Goal: Task Accomplishment & Management: Manage account settings

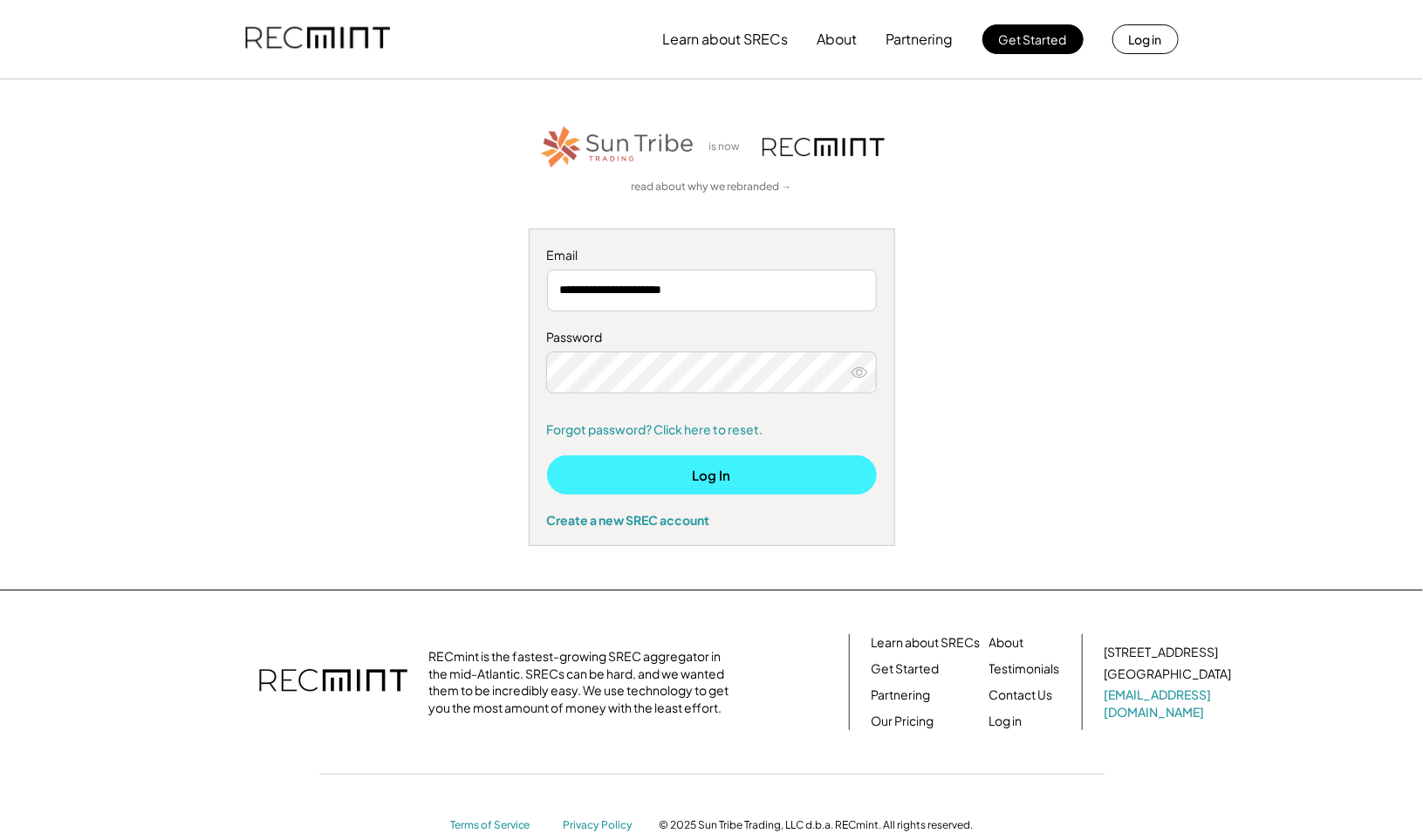
click at [779, 480] on button "Log In" at bounding box center [711, 474] width 330 height 39
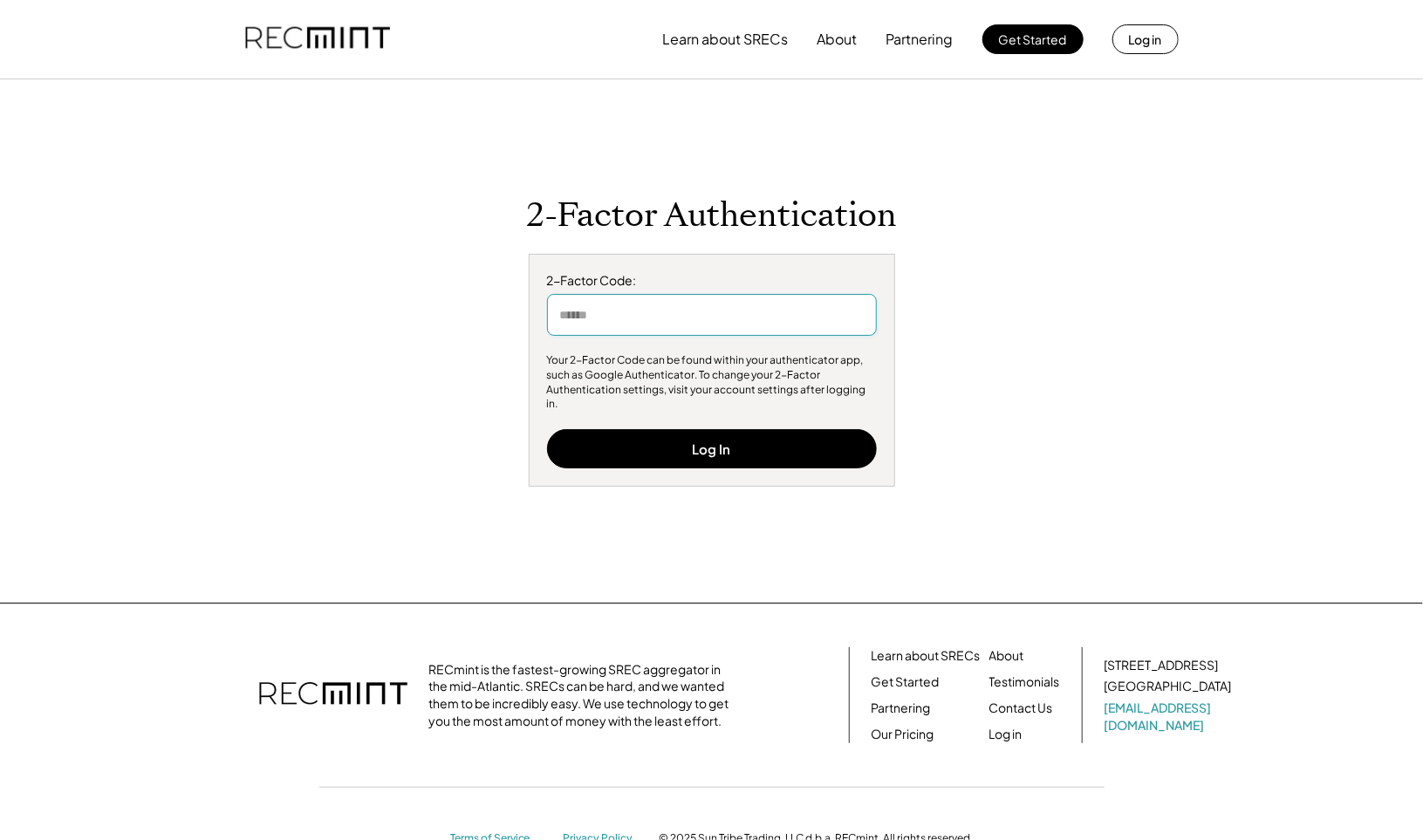
click at [643, 315] on input "input" at bounding box center [711, 315] width 330 height 42
type input "******"
click at [770, 450] on button "Log In" at bounding box center [711, 449] width 330 height 39
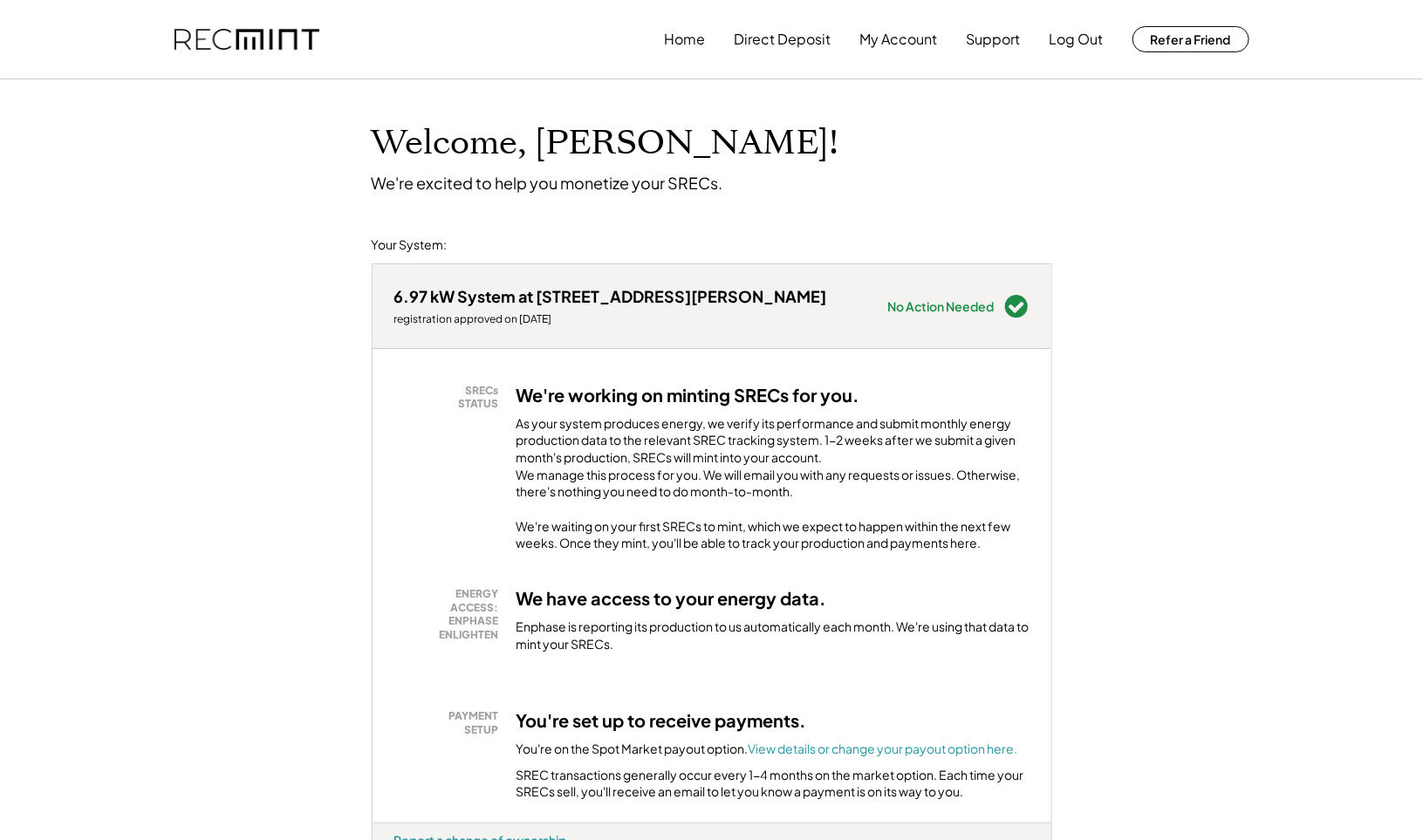
scroll to position [1, 0]
click at [683, 29] on button "Home" at bounding box center [684, 38] width 41 height 35
click at [692, 41] on button "Home" at bounding box center [684, 38] width 41 height 35
click at [909, 37] on button "My Account" at bounding box center [899, 38] width 78 height 35
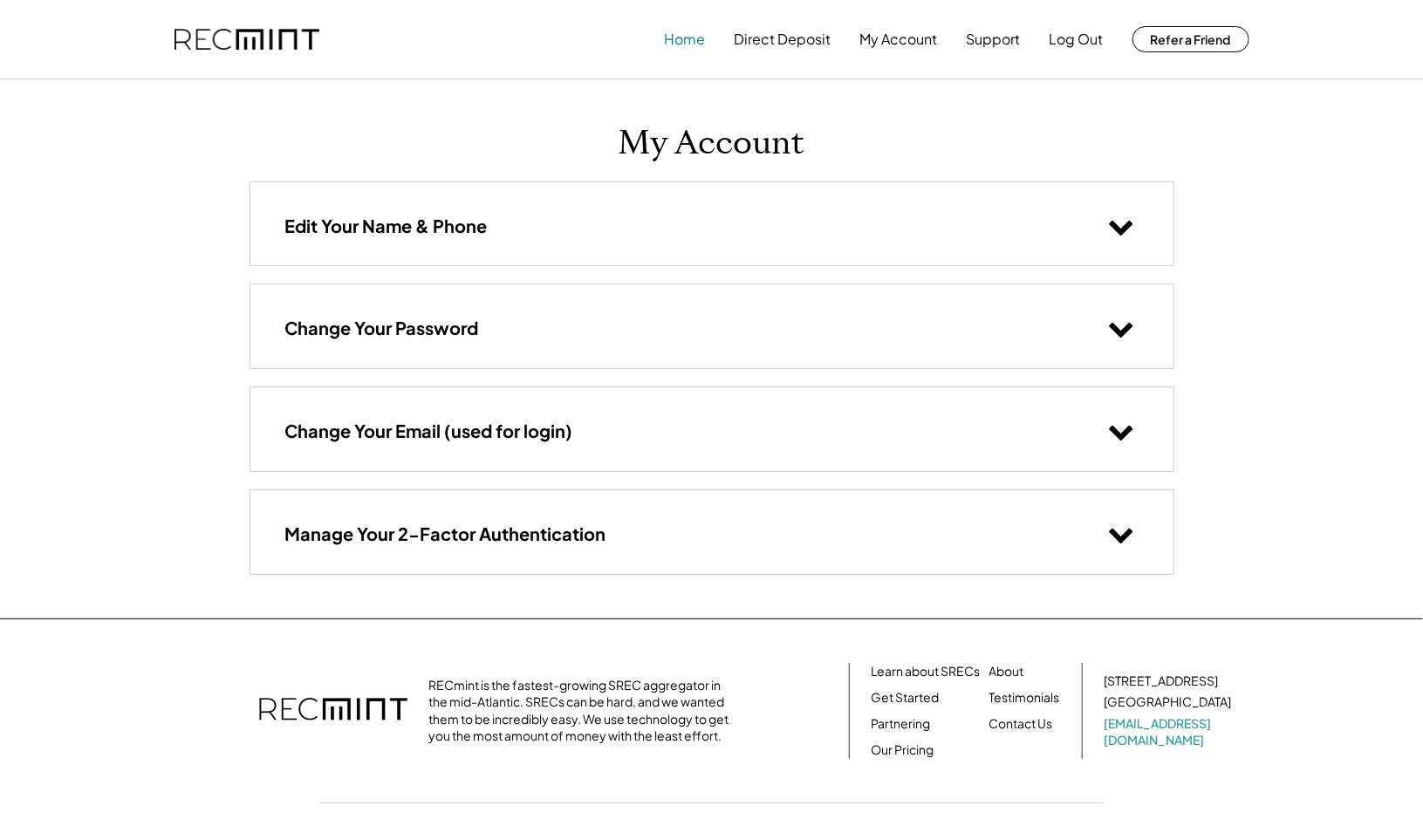
click at [687, 45] on button "Home" at bounding box center [684, 39] width 41 height 35
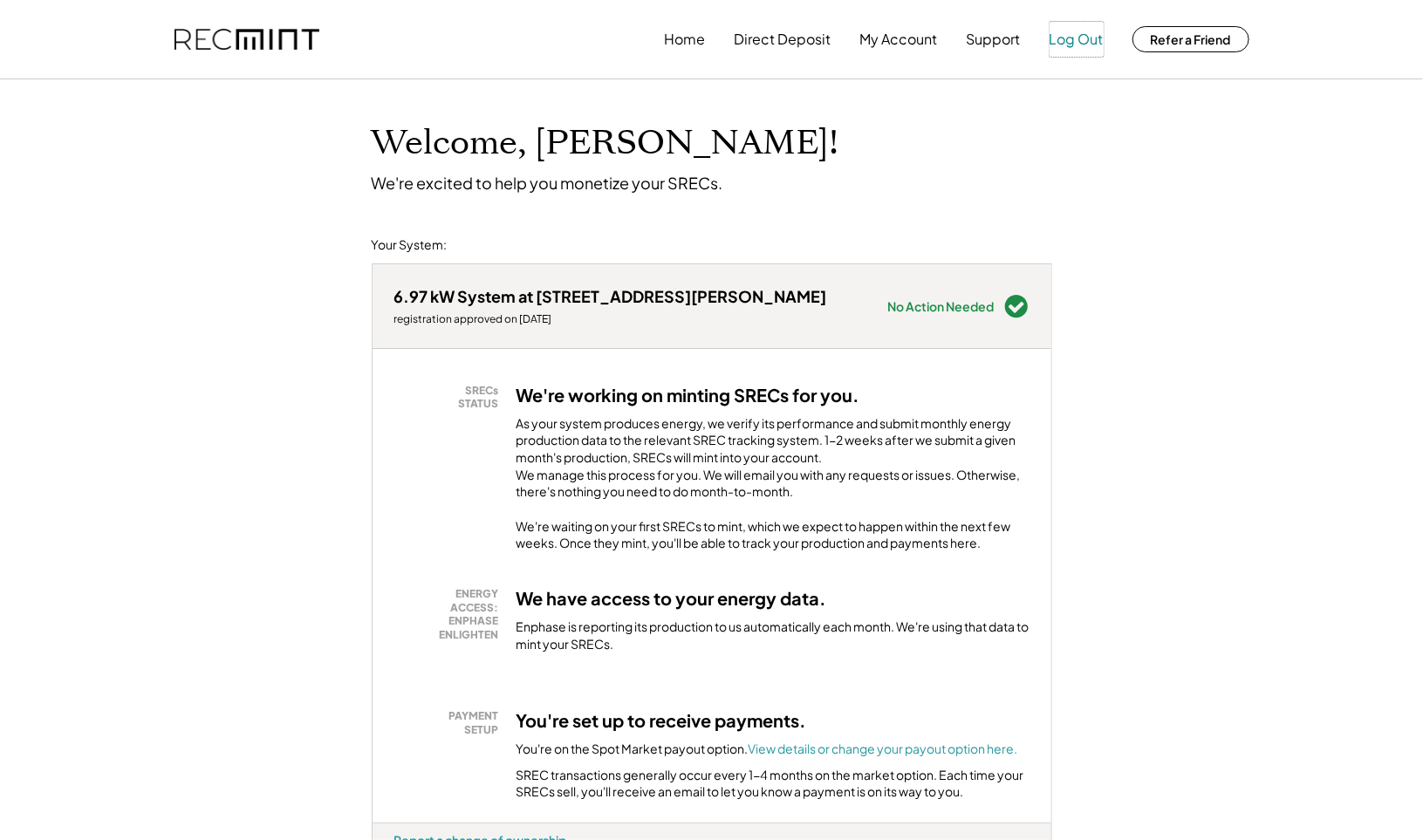
click at [1072, 42] on button "Log Out" at bounding box center [1076, 39] width 54 height 35
